Goal: Register for event/course

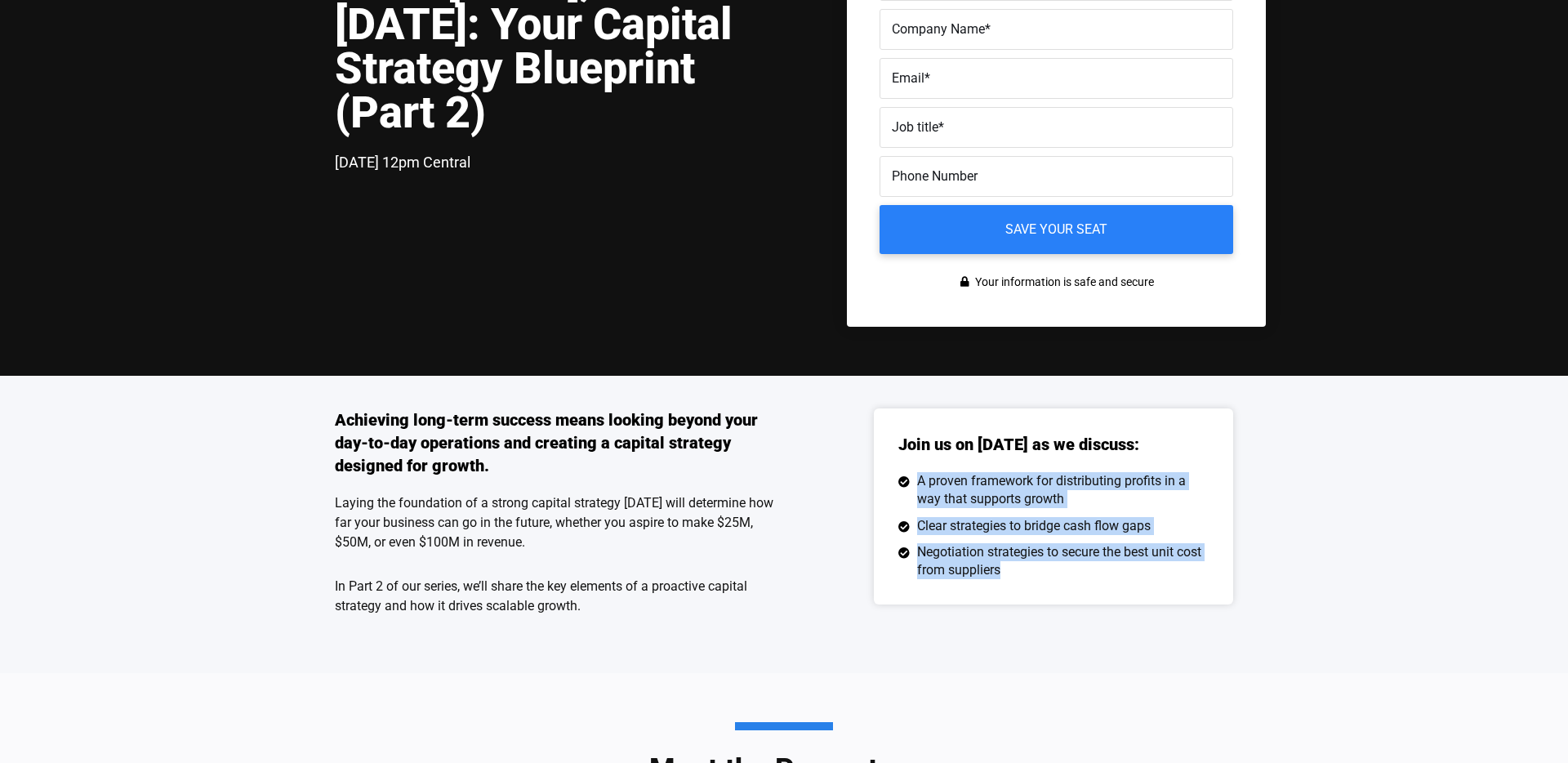
drag, startPoint x: 1032, startPoint y: 570, endPoint x: 1012, endPoint y: 518, distance: 55.7
click at [916, 478] on ul "A proven framework for distributing profits in a way that supports growth Clear…" at bounding box center [1053, 525] width 310 height 108
copy ul "A proven framework for distributing profits in a way that supports growth Clear…"
